Goal: Find contact information: Find contact information

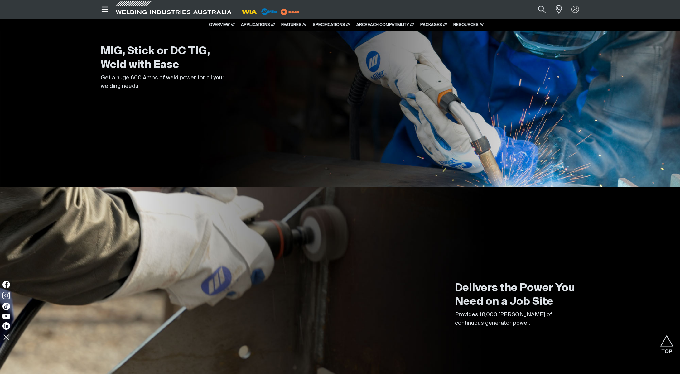
scroll to position [907, 0]
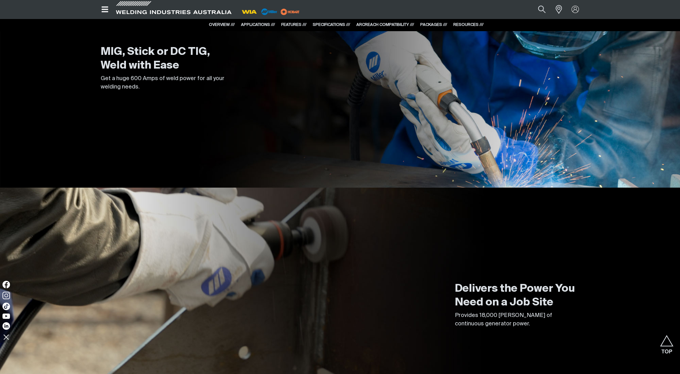
click at [387, 25] on link "ARCREACH COMPATIBILITY ///" at bounding box center [385, 25] width 58 height 4
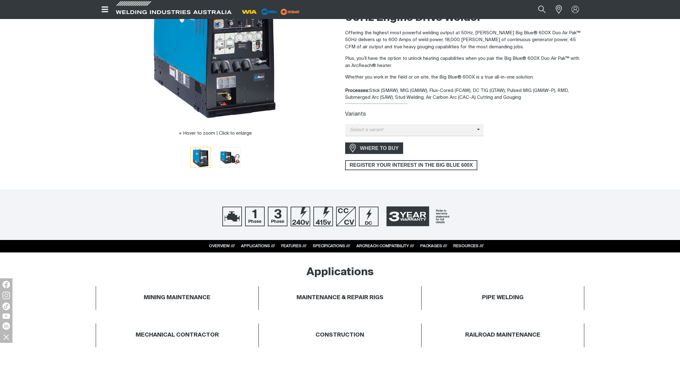
scroll to position [0, 0]
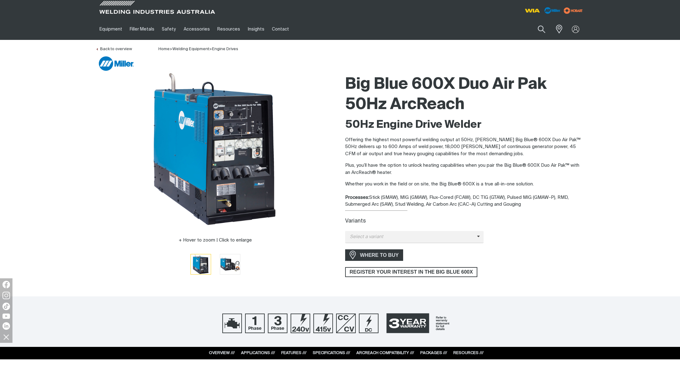
click at [385, 353] on link "ARCREACH COMPATIBILITY ///" at bounding box center [385, 353] width 58 height 4
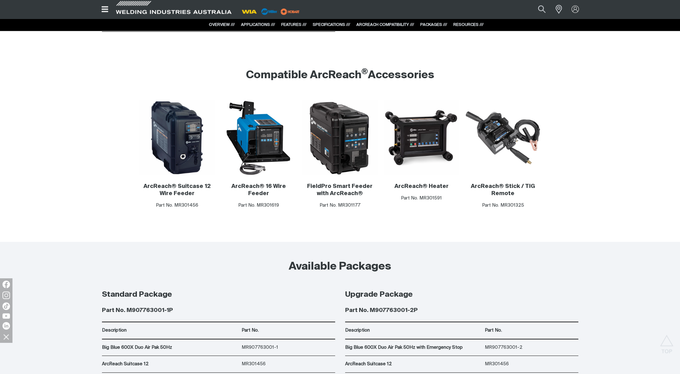
scroll to position [3224, 0]
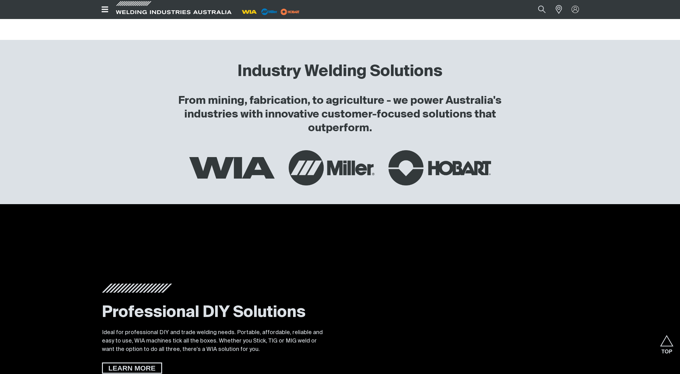
scroll to position [1127, 0]
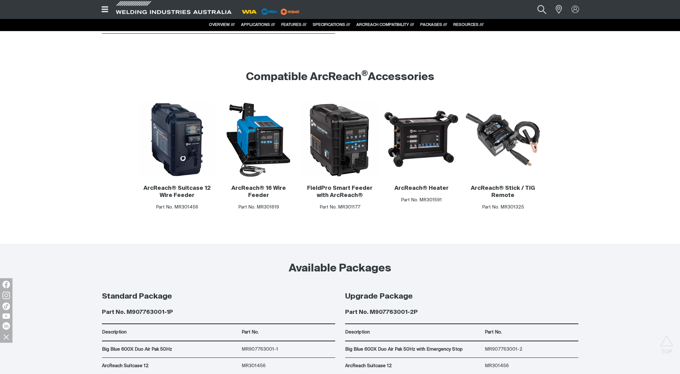
scroll to position [3224, 0]
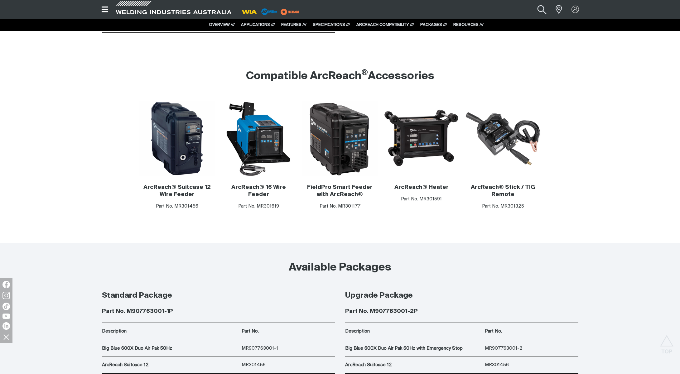
click at [541, 10] on button "Search products" at bounding box center [541, 9] width 25 height 17
click at [483, 8] on input "Search" at bounding box center [504, 9] width 96 height 13
type input "265x"
click at [531, 2] on button "Search products" at bounding box center [541, 9] width 21 height 14
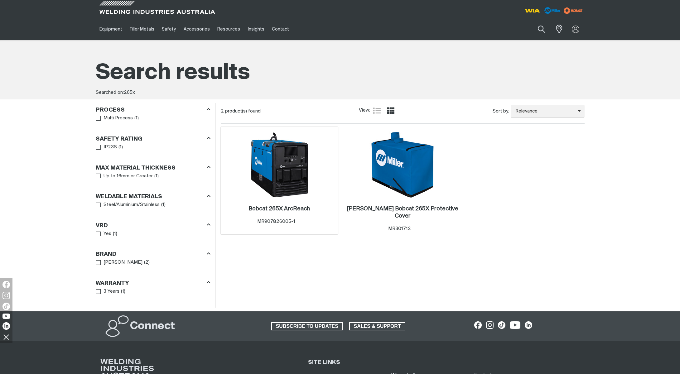
click at [282, 208] on h2 "Bobcat 265X ArcReach ." at bounding box center [278, 209] width 61 height 6
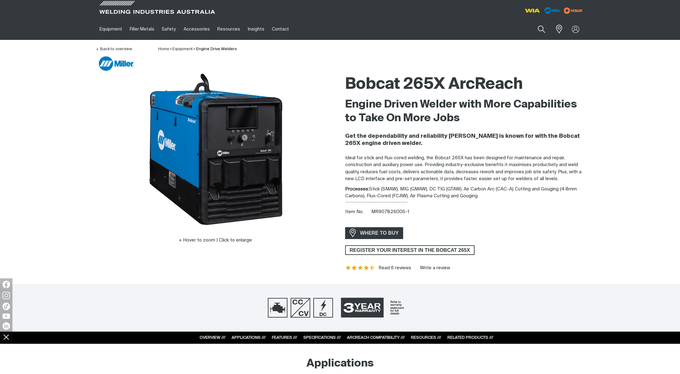
click at [369, 340] on link "ARCREACH COMPATIBILITY ///" at bounding box center [376, 338] width 58 height 4
click at [386, 340] on link "ARCREACH COMPATIBILITY ///" at bounding box center [376, 338] width 58 height 4
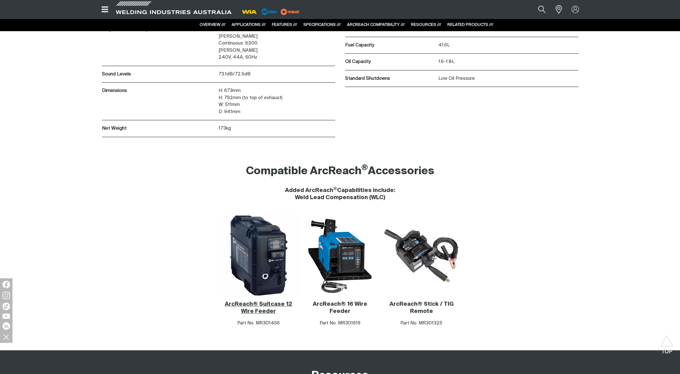
scroll to position [3320, 0]
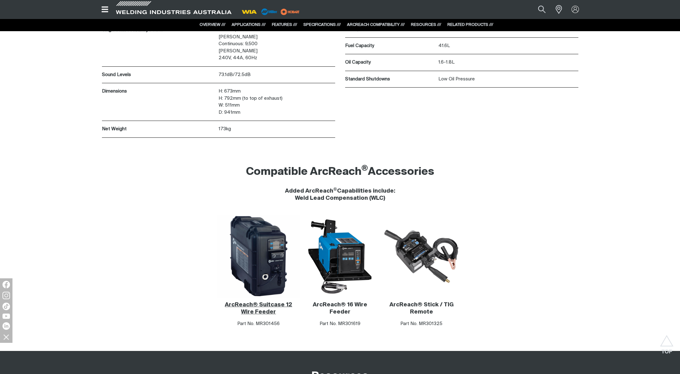
click at [260, 252] on img at bounding box center [258, 256] width 83 height 83
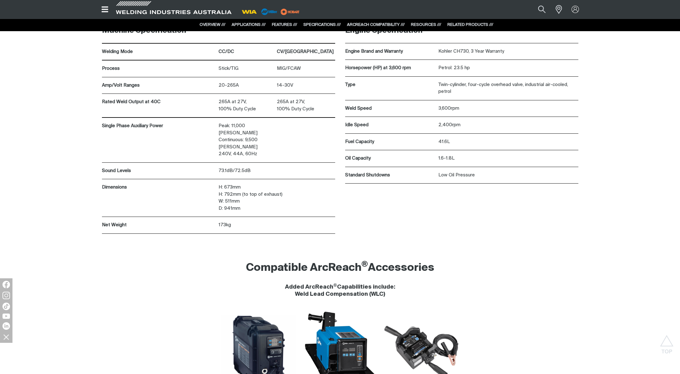
scroll to position [3395, 0]
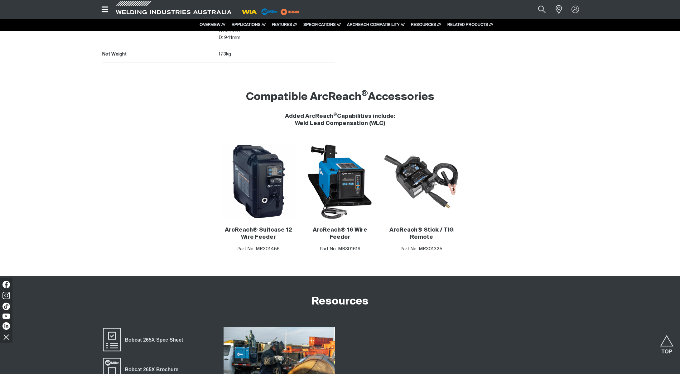
click at [248, 227] on link "ArcReach® Suitcase 12 Wire Feeder" at bounding box center [258, 233] width 67 height 13
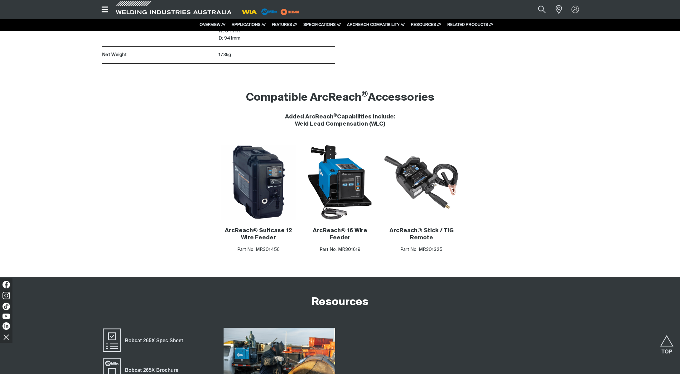
scroll to position [3395, 0]
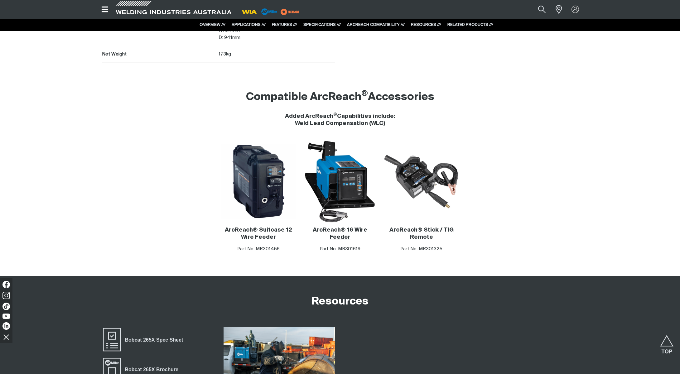
click at [345, 180] on img at bounding box center [340, 181] width 83 height 83
click at [423, 171] on img at bounding box center [421, 181] width 75 height 75
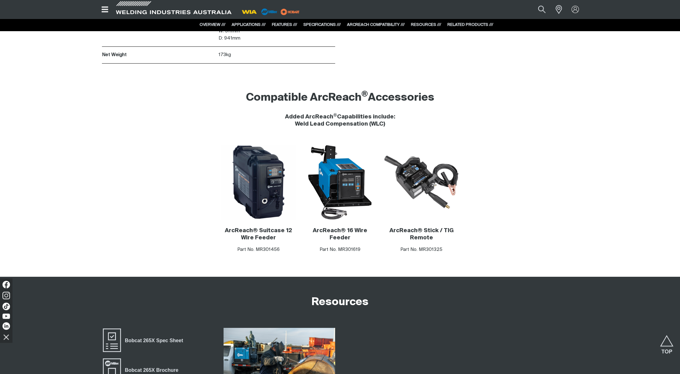
scroll to position [3395, 0]
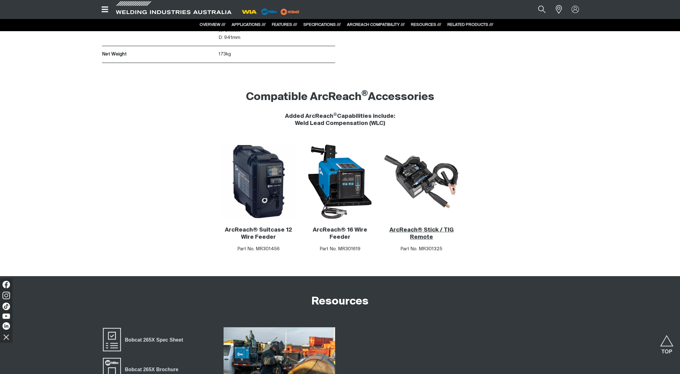
click at [430, 227] on link "ArcReach® Stick / TIG Remote" at bounding box center [421, 233] width 64 height 13
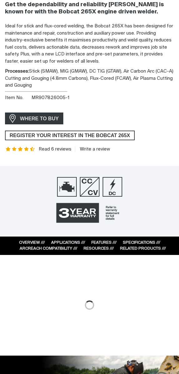
scroll to position [337, 0]
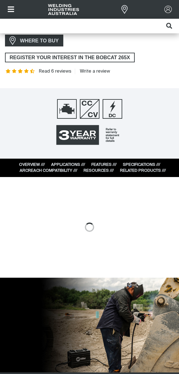
click at [41, 173] on link "ARCREACH COMPATIBILITY ///" at bounding box center [49, 171] width 58 height 4
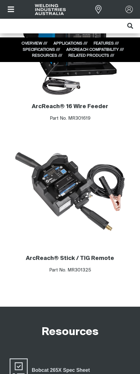
scroll to position [3034, 0]
drag, startPoint x: 139, startPoint y: 167, endPoint x: 423, endPoint y: 176, distance: 284.1
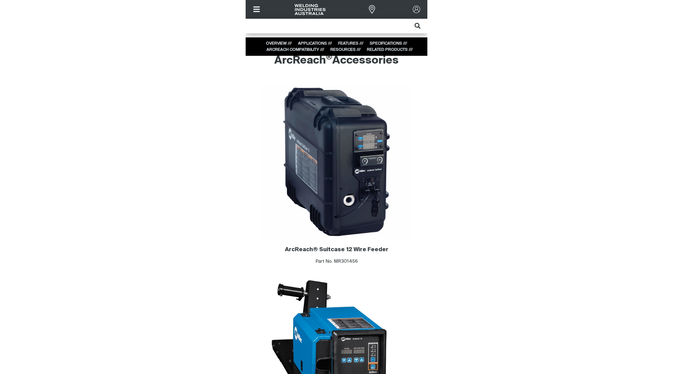
scroll to position [0, 0]
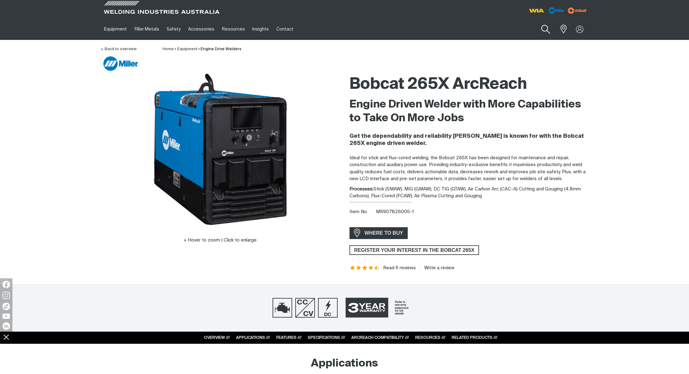
click at [547, 30] on button "Search products" at bounding box center [546, 30] width 25 height 18
click at [488, 28] on input "Search" at bounding box center [508, 29] width 96 height 14
type input "600x"
click at [500, 46] on span "Big Blue 600X Duo Air Pak 50Hz - Big Blue 600X Duo Air Pak 50Hz" at bounding box center [515, 43] width 71 height 11
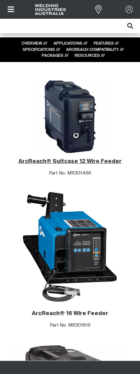
scroll to position [2980, 0]
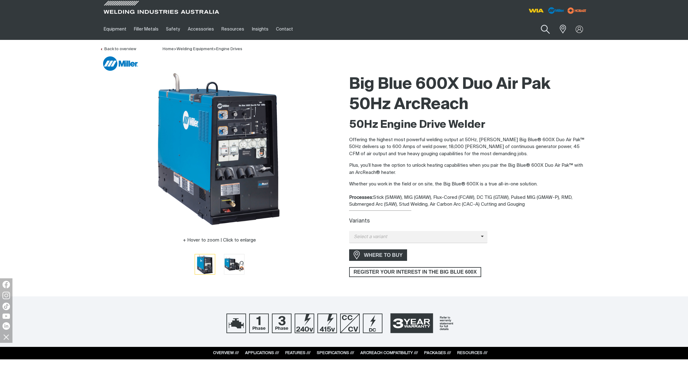
click at [545, 28] on button "Search products" at bounding box center [545, 30] width 25 height 18
click at [488, 29] on input "Search" at bounding box center [508, 29] width 96 height 14
type input "265x"
click at [535, 22] on button "Search products" at bounding box center [545, 29] width 21 height 15
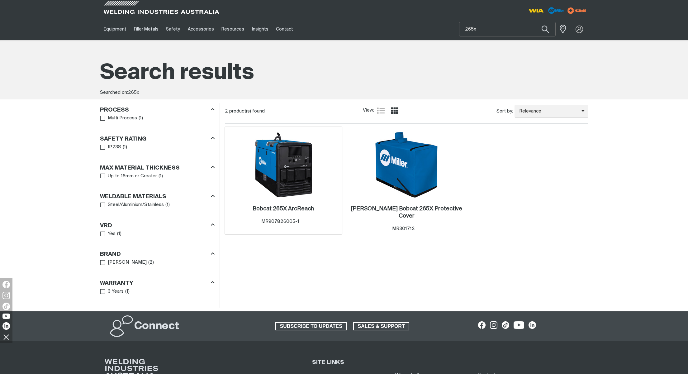
click at [297, 209] on h2 "Bobcat 265X ArcReach ." at bounding box center [283, 209] width 61 height 6
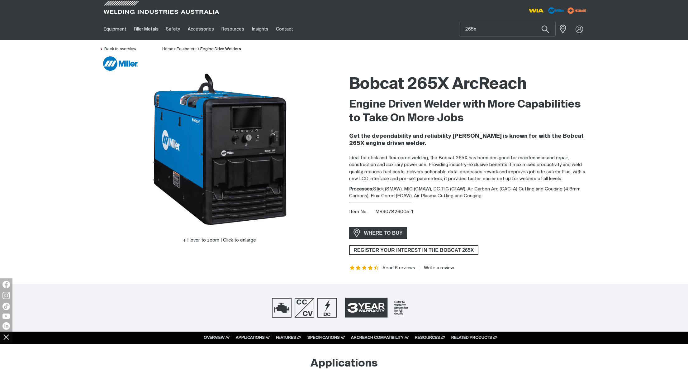
scroll to position [23, 0]
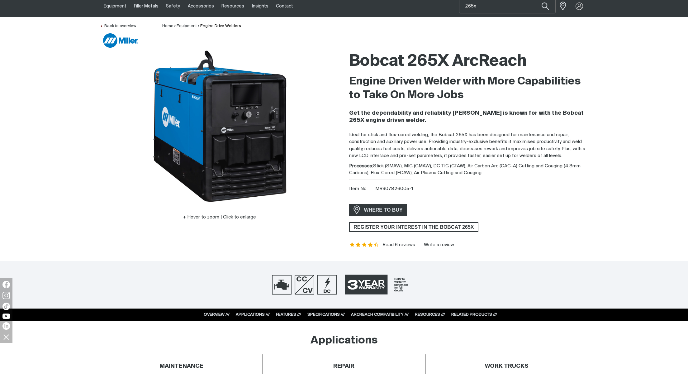
click at [368, 317] on link "ARCREACH COMPATIBILITY ///" at bounding box center [380, 315] width 58 height 4
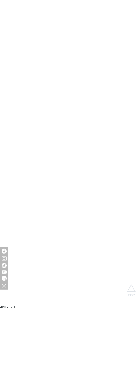
scroll to position [683, 0]
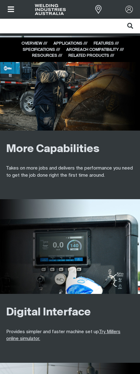
click at [93, 50] on link "ARCREACH COMPATIBILITY ///" at bounding box center [95, 50] width 58 height 4
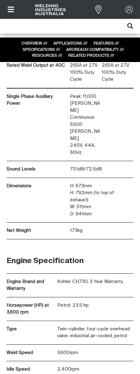
scroll to position [2281, 0]
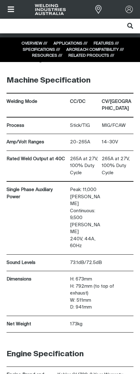
scroll to position [2281, 0]
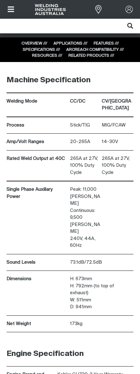
click at [101, 50] on link "ARCREACH COMPATIBILITY ///" at bounding box center [95, 50] width 58 height 4
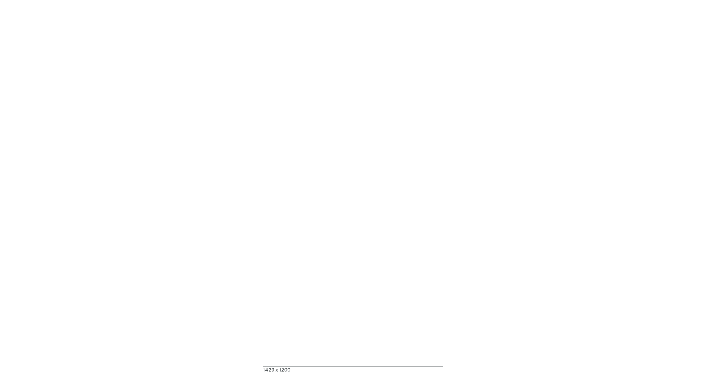
scroll to position [0, 0]
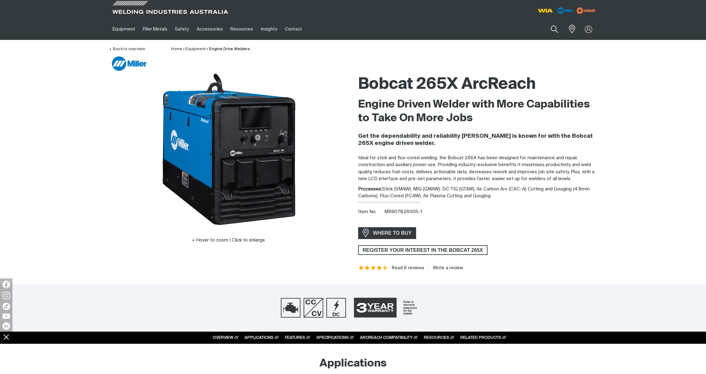
click at [140, 340] on link "ARCREACH COMPATIBILITY ///" at bounding box center [389, 338] width 58 height 4
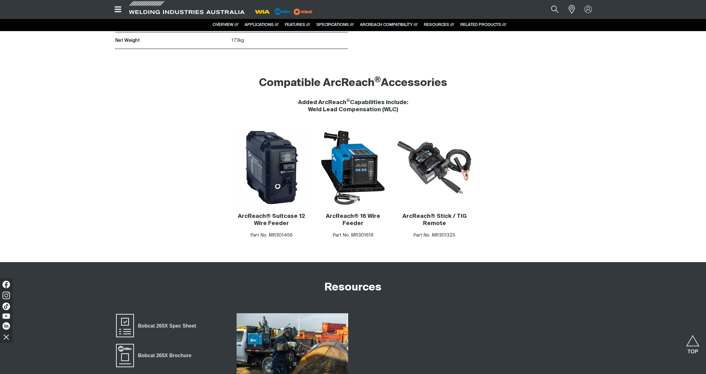
scroll to position [3422, 0]
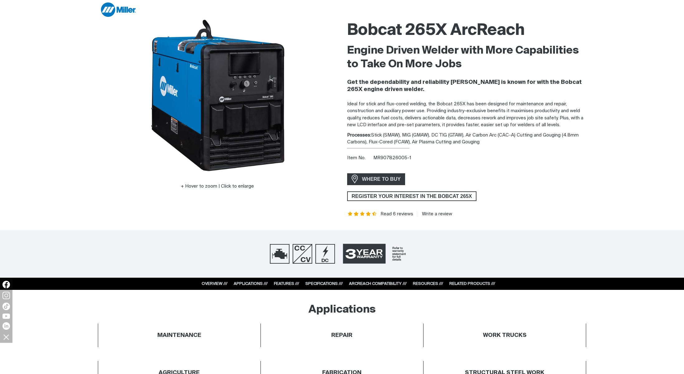
scroll to position [59, 0]
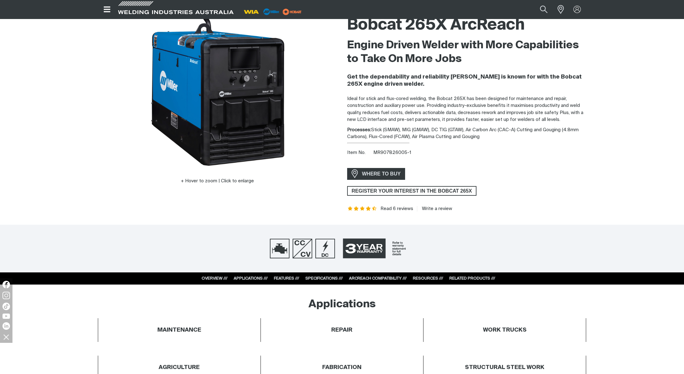
click at [278, 280] on link "FEATURES ///" at bounding box center [286, 278] width 25 height 4
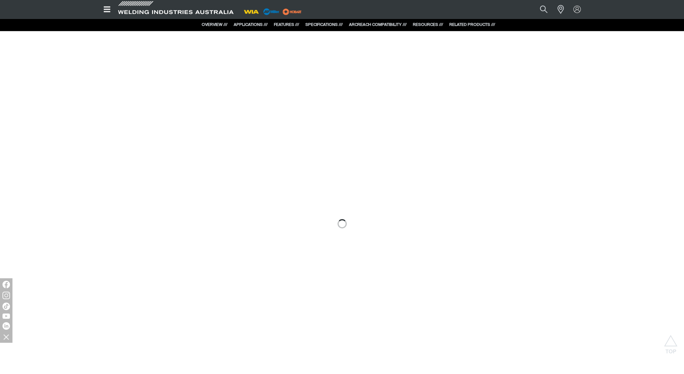
scroll to position [419, 0]
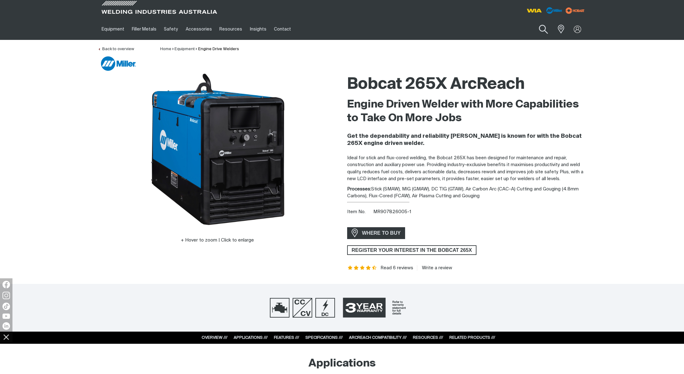
drag, startPoint x: 543, startPoint y: 30, endPoint x: 533, endPoint y: 35, distance: 11.3
click at [543, 30] on button "Search products" at bounding box center [543, 30] width 25 height 18
click at [477, 29] on input "Search" at bounding box center [506, 29] width 96 height 14
type input "400X"
click at [501, 41] on span "400X" at bounding box center [499, 41] width 12 height 4
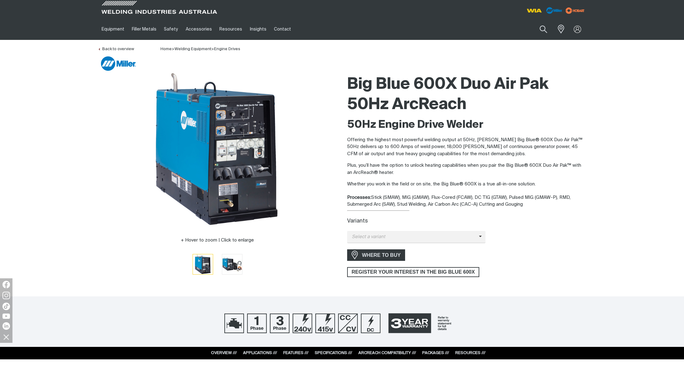
click at [378, 353] on link "ARCREACH COMPATIBILITY ///" at bounding box center [387, 353] width 58 height 4
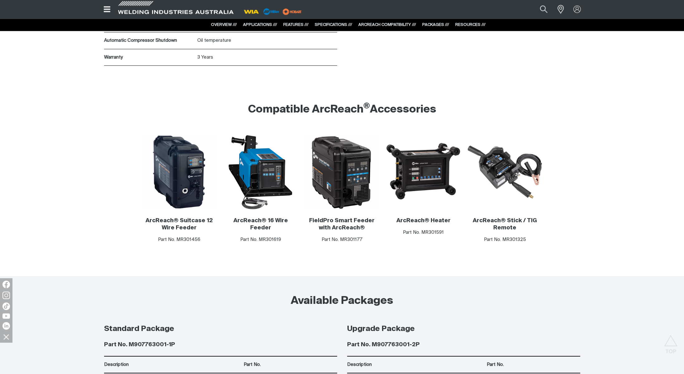
scroll to position [3188, 0]
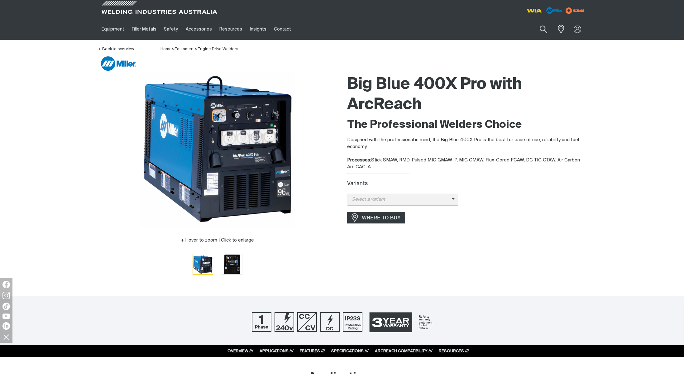
click at [413, 351] on link "ARCREACH COMPATIBILITY ///" at bounding box center [404, 351] width 58 height 4
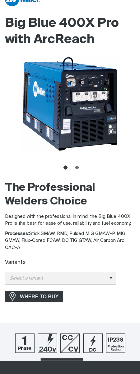
scroll to position [174, 0]
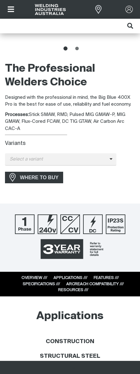
click at [98, 285] on link "ARCREACH COMPATIBILITY ///" at bounding box center [95, 284] width 58 height 4
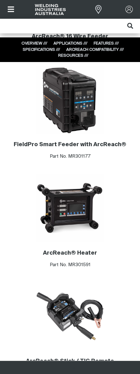
scroll to position [1585, 0]
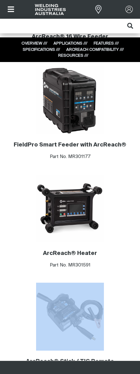
drag, startPoint x: 139, startPoint y: 269, endPoint x: 621, endPoint y: 259, distance: 481.3
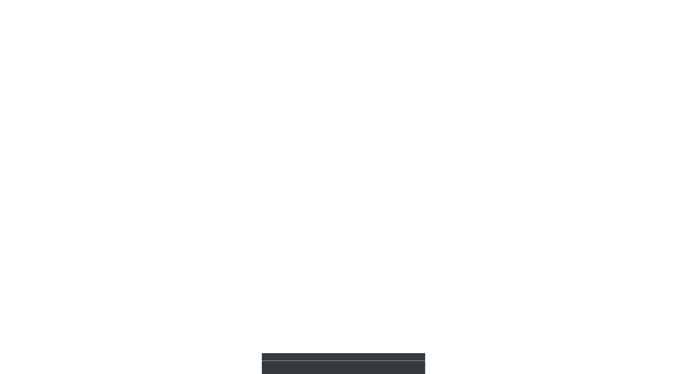
scroll to position [0, 0]
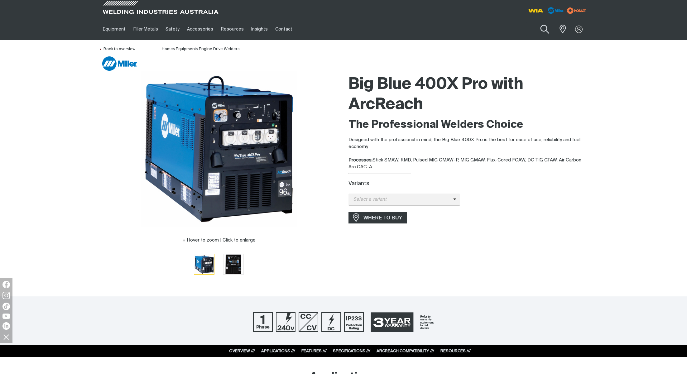
click at [140, 31] on button "Search products" at bounding box center [544, 30] width 25 height 18
click at [140, 30] on input "Search" at bounding box center [507, 29] width 96 height 14
type input "500x"
click at [140, 22] on button "Search products" at bounding box center [544, 29] width 21 height 15
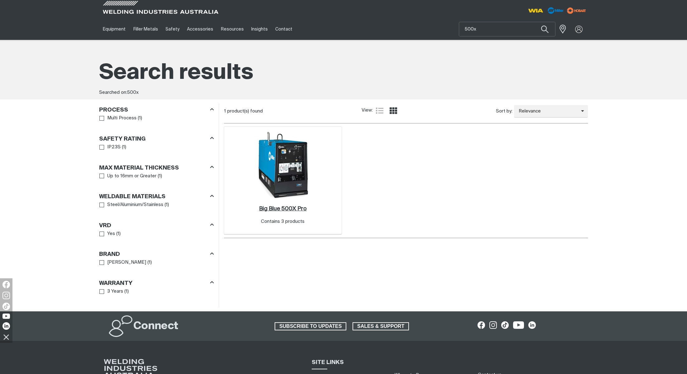
click at [140, 208] on h2 "Big Blue 500X Pro ." at bounding box center [283, 209] width 48 height 6
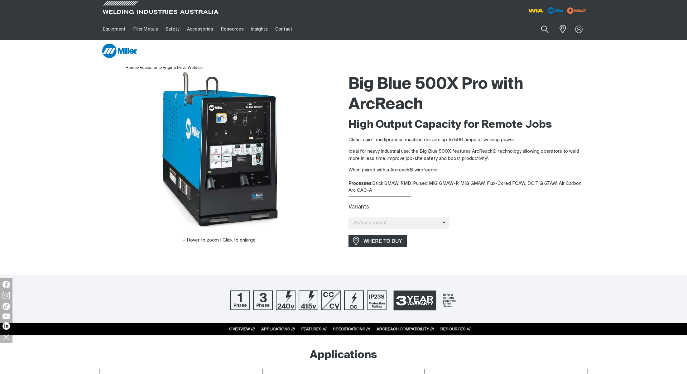
click at [406, 329] on link "ARCREACH COMPATIBILITY ///" at bounding box center [405, 329] width 58 height 4
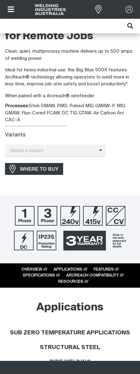
scroll to position [235, 0]
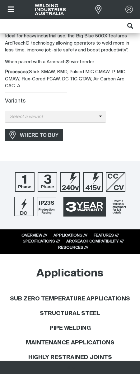
click at [94, 242] on link "ARCREACH COMPATIBILITY ///" at bounding box center [95, 241] width 58 height 4
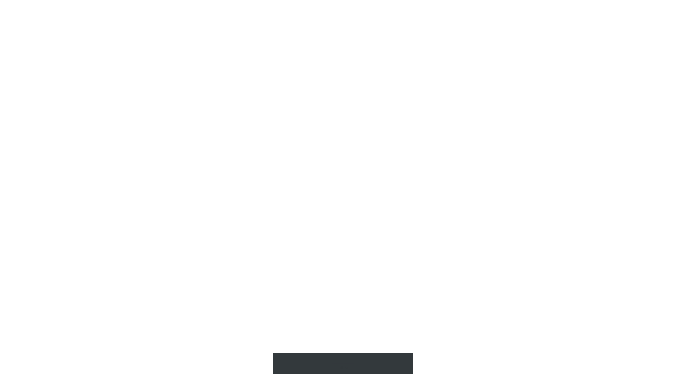
scroll to position [0, 0]
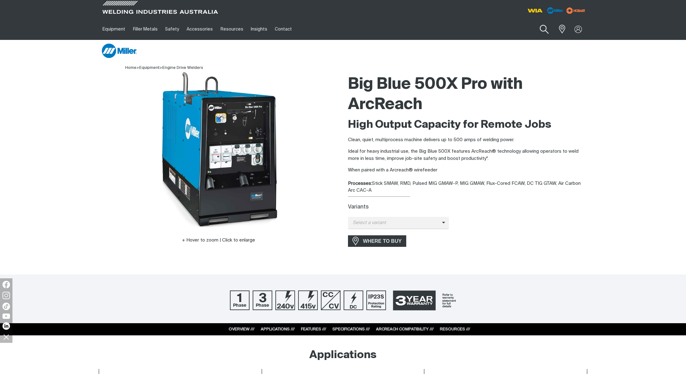
click at [140, 29] on button "Search products" at bounding box center [544, 30] width 25 height 18
click at [140, 31] on input "Search" at bounding box center [507, 29] width 96 height 14
type input "800x"
click at [140, 22] on button "Search products" at bounding box center [544, 29] width 21 height 15
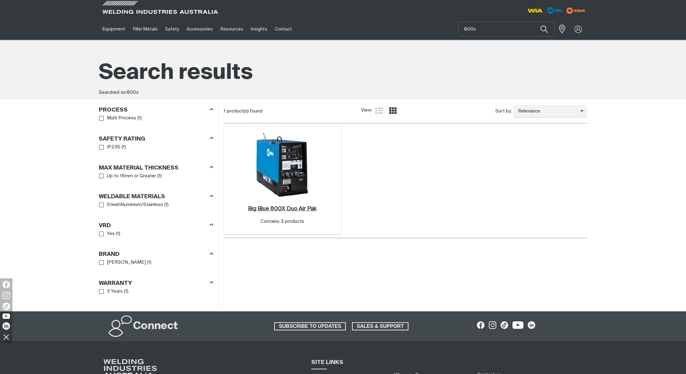
drag, startPoint x: 300, startPoint y: 209, endPoint x: 296, endPoint y: 203, distance: 7.3
click at [140, 209] on h2 "Big Blue 800X Duo Air Pak ." at bounding box center [282, 209] width 69 height 6
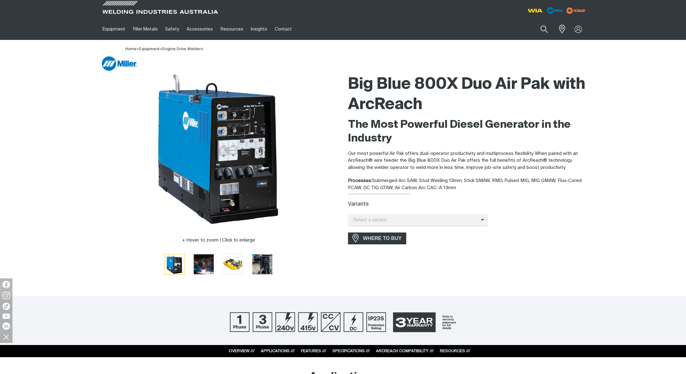
click at [408, 351] on link "ARCREACH COMPATIBILITY ///" at bounding box center [405, 351] width 58 height 4
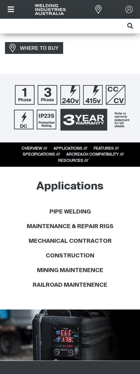
scroll to position [379, 0]
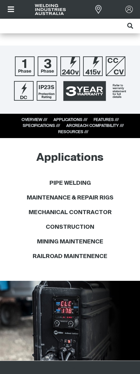
click at [100, 128] on link "ARCREACH COMPATIBILITY ///" at bounding box center [95, 126] width 58 height 4
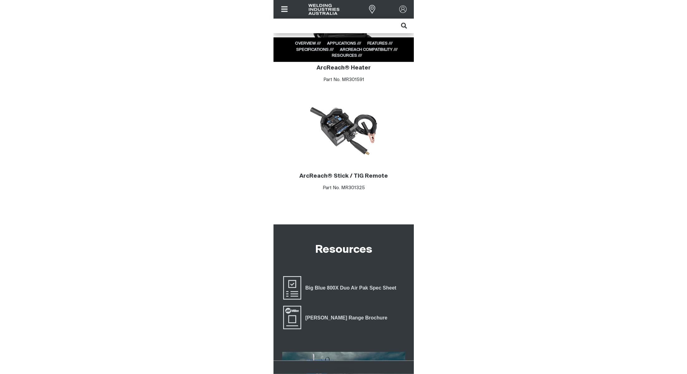
scroll to position [0, 0]
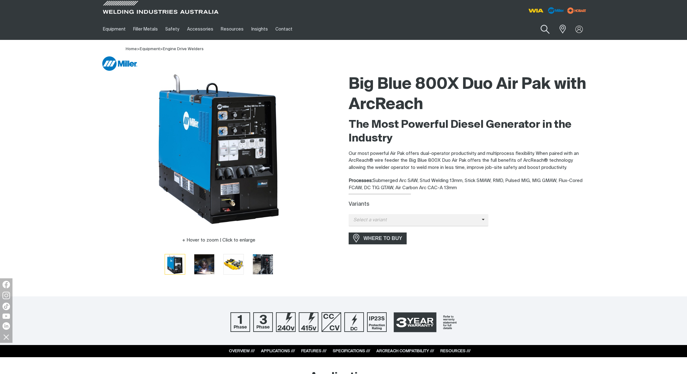
click at [140, 30] on button "Search products" at bounding box center [544, 30] width 25 height 18
click at [140, 31] on input "Search" at bounding box center [507, 29] width 96 height 14
type input "xmt 350"
click at [140, 65] on span "XMT 350 FieldPro ArcReach Technology - MR907730001" at bounding box center [514, 60] width 71 height 11
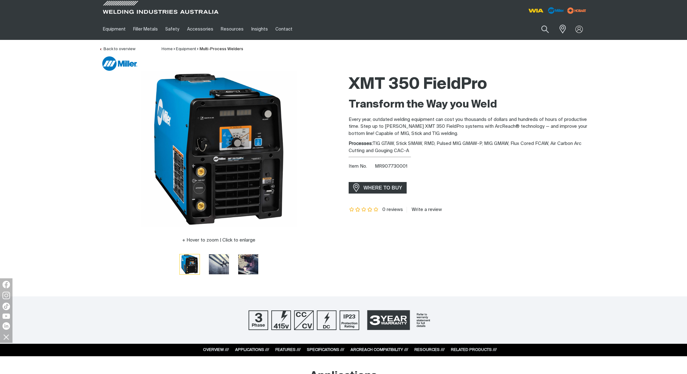
click at [381, 351] on link "ARCREACH COMPATIBILITY ///" at bounding box center [379, 350] width 58 height 4
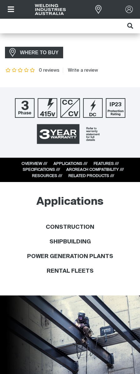
scroll to position [288, 0]
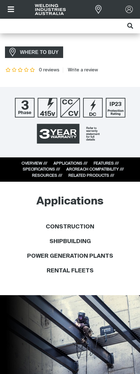
click at [101, 170] on link "ARCREACH COMPATIBILITY ///" at bounding box center [95, 169] width 58 height 4
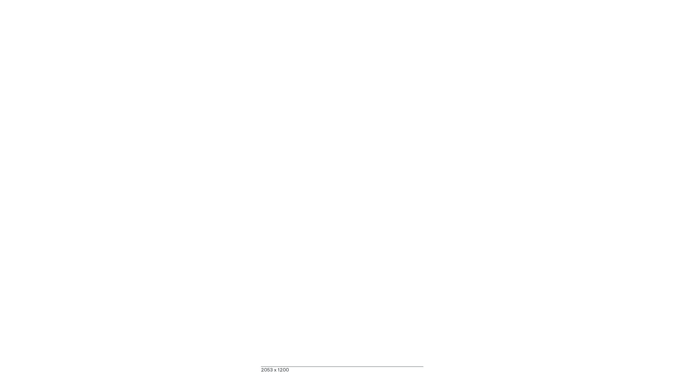
scroll to position [0, 0]
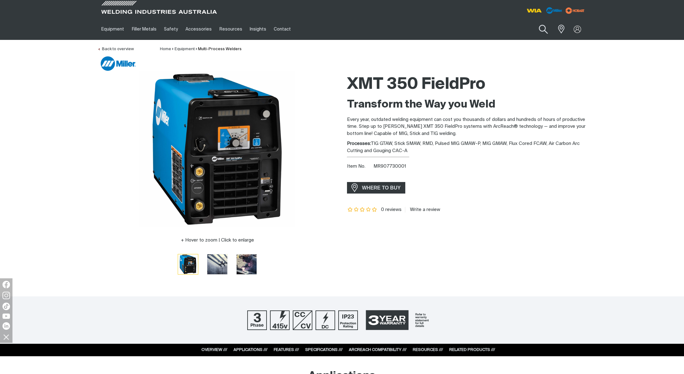
click at [140, 31] on button "Search products" at bounding box center [543, 30] width 25 height 18
click at [140, 29] on input "Search" at bounding box center [506, 29] width 96 height 14
type input "xmt 650"
click at [140, 44] on span "XMT 650 ArcReach Technology - MR907844" at bounding box center [512, 43] width 71 height 11
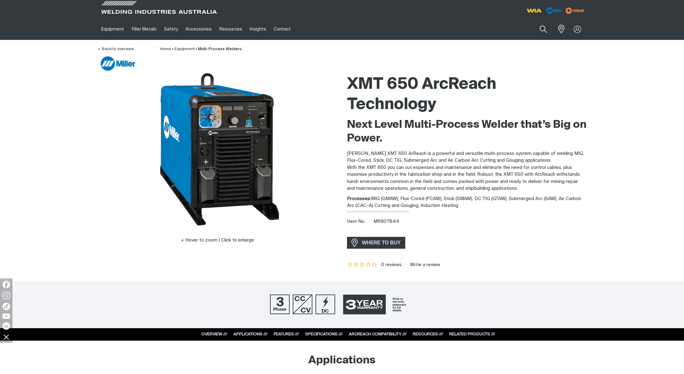
click at [376, 335] on link "ARCREACH COMPATIBILITY ///" at bounding box center [378, 334] width 58 height 4
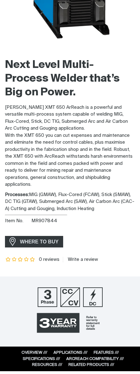
scroll to position [208, 0]
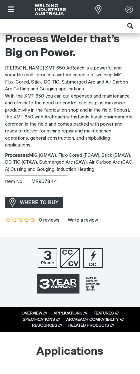
click at [102, 322] on link "ARCREACH COMPATIBILITY ///" at bounding box center [95, 320] width 58 height 4
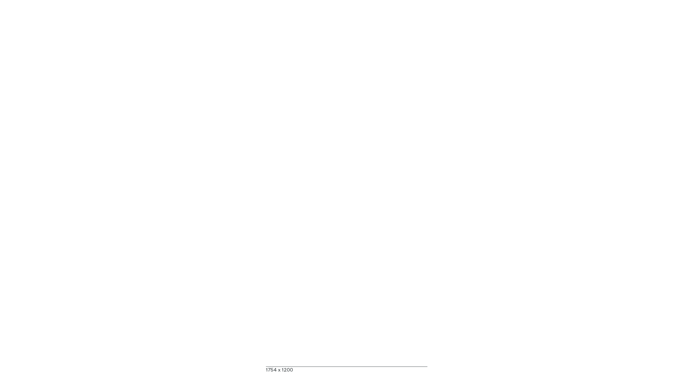
scroll to position [0, 0]
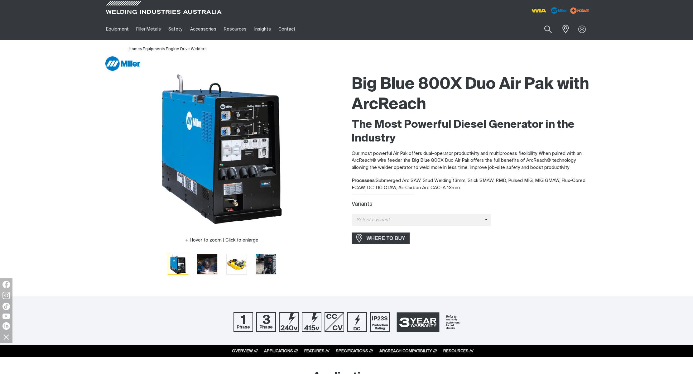
type input "800x"
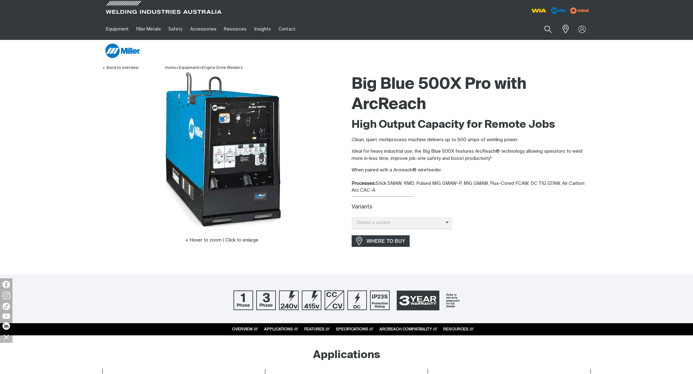
type input "500x"
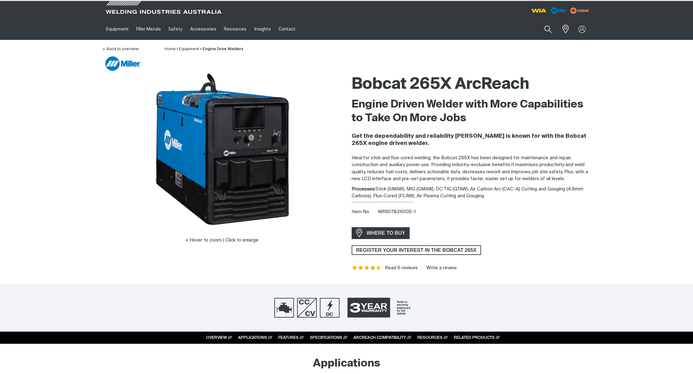
type input "265x"
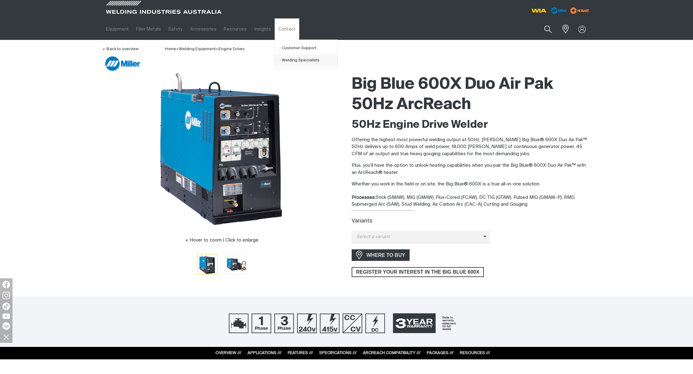
click at [291, 60] on link "Welding Specialists" at bounding box center [309, 60] width 58 height 12
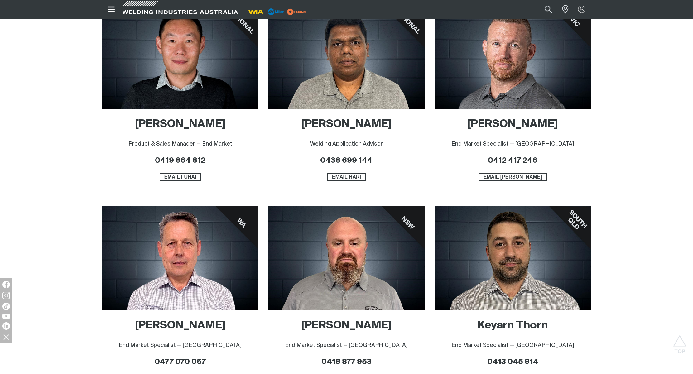
scroll to position [320, 0]
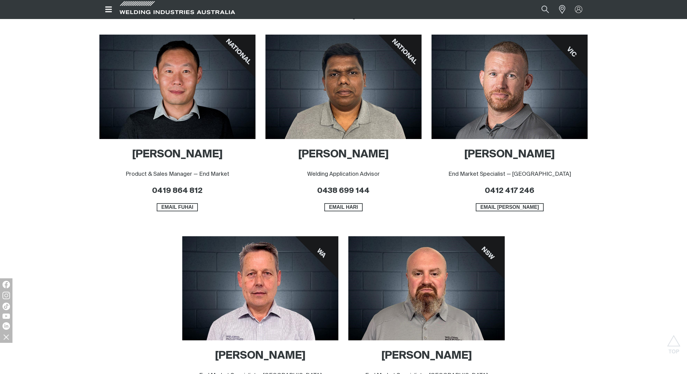
scroll to position [409, 0]
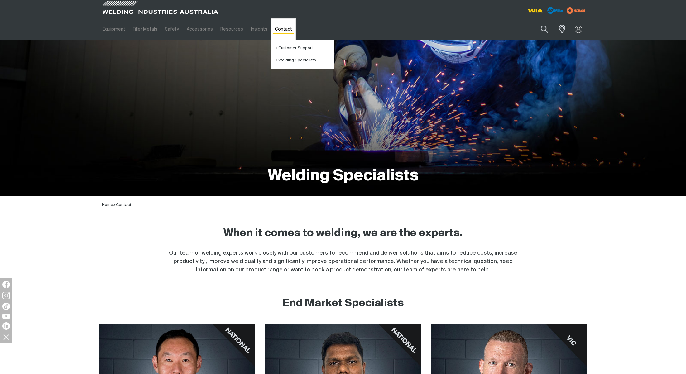
click at [276, 27] on link "Contact" at bounding box center [283, 29] width 25 height 22
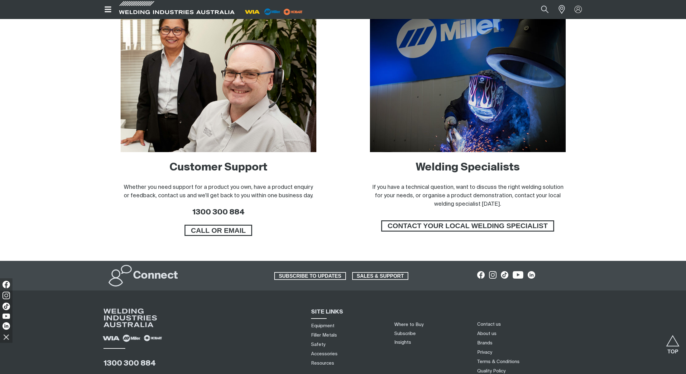
scroll to position [369, 0]
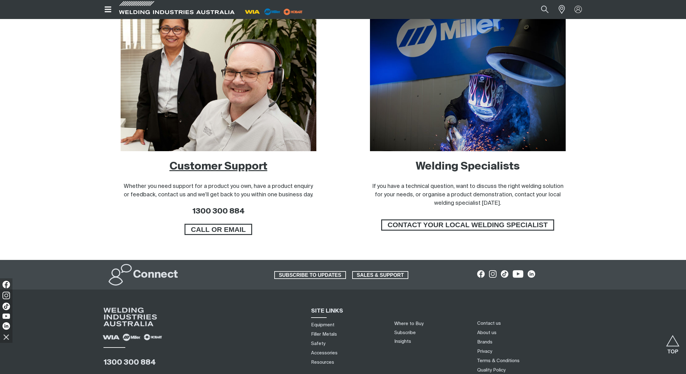
click at [234, 167] on link "Customer Support" at bounding box center [219, 166] width 98 height 11
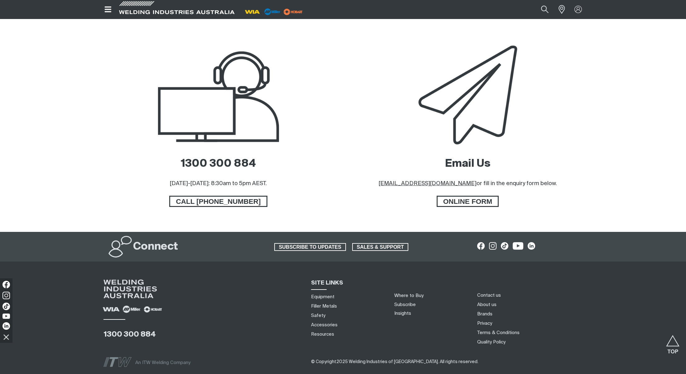
scroll to position [271, 0]
